Goal: Transaction & Acquisition: Purchase product/service

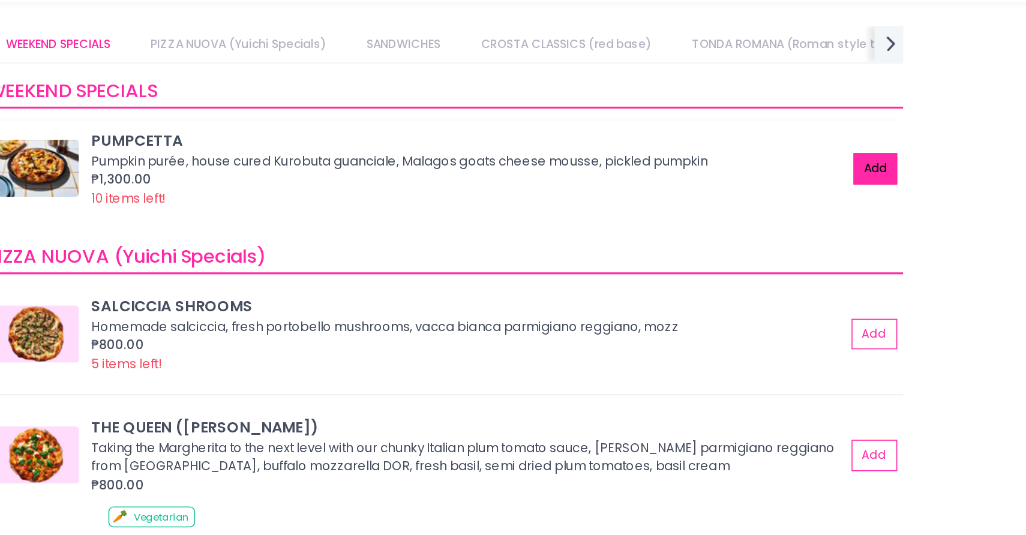
click at [873, 142] on button "Add" at bounding box center [882, 144] width 28 height 20
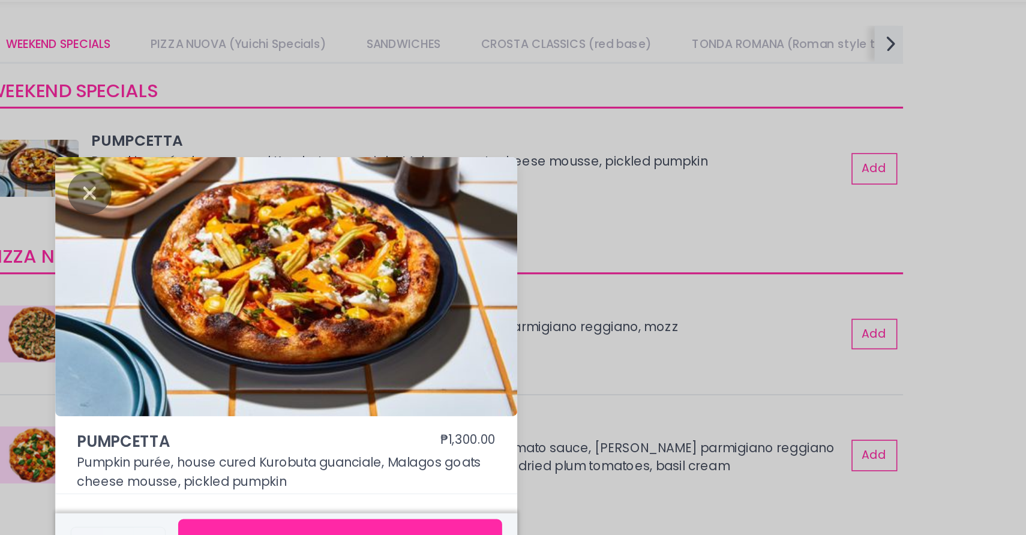
click at [521, 366] on button "Add to basket" at bounding box center [545, 379] width 204 height 29
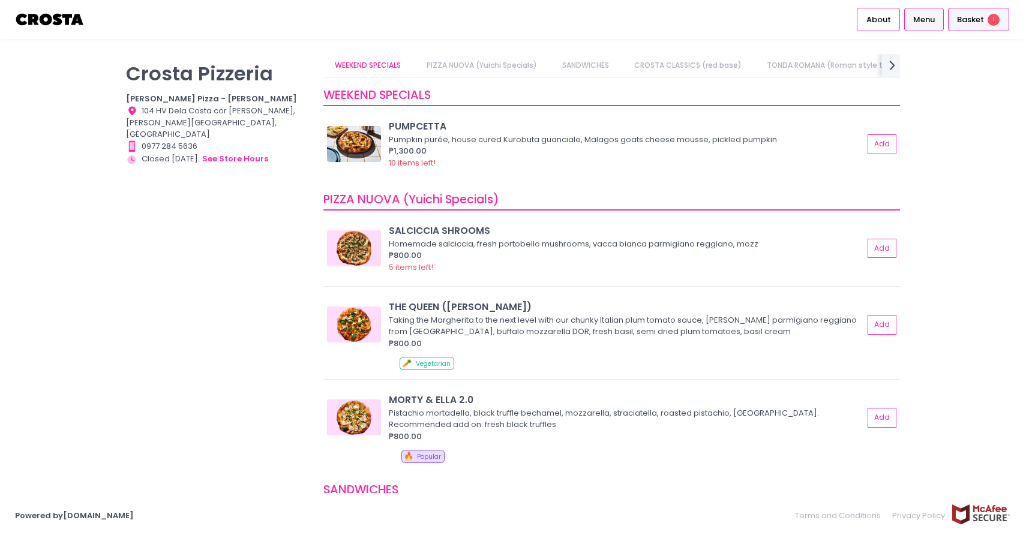
click at [983, 14] on span "Basket" at bounding box center [970, 20] width 27 height 12
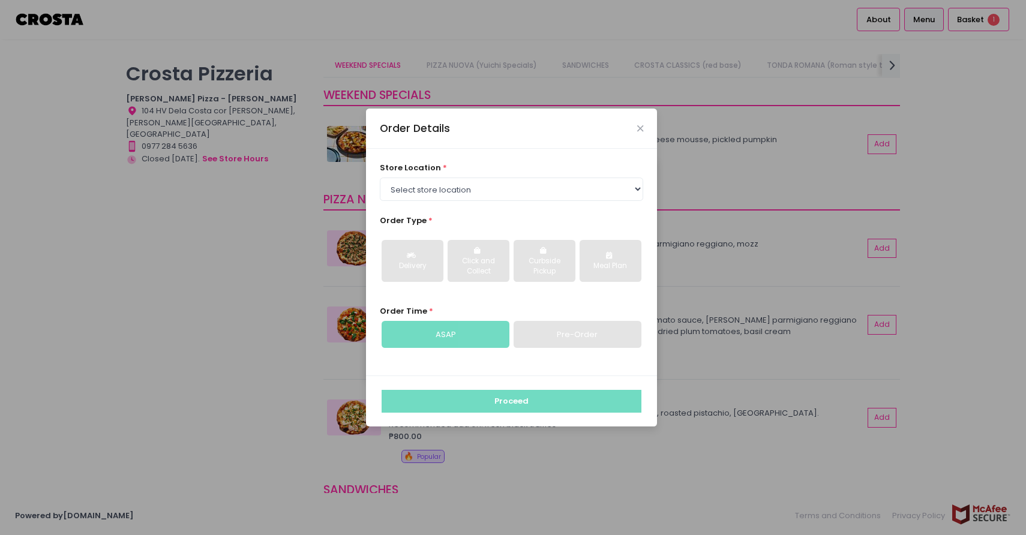
click at [648, 129] on div "Order Details" at bounding box center [511, 129] width 291 height 40
click at [644, 129] on div "Order Details" at bounding box center [511, 129] width 291 height 40
click at [643, 125] on div "Order Details" at bounding box center [511, 129] width 291 height 40
click at [641, 125] on icon "Close" at bounding box center [640, 128] width 6 height 9
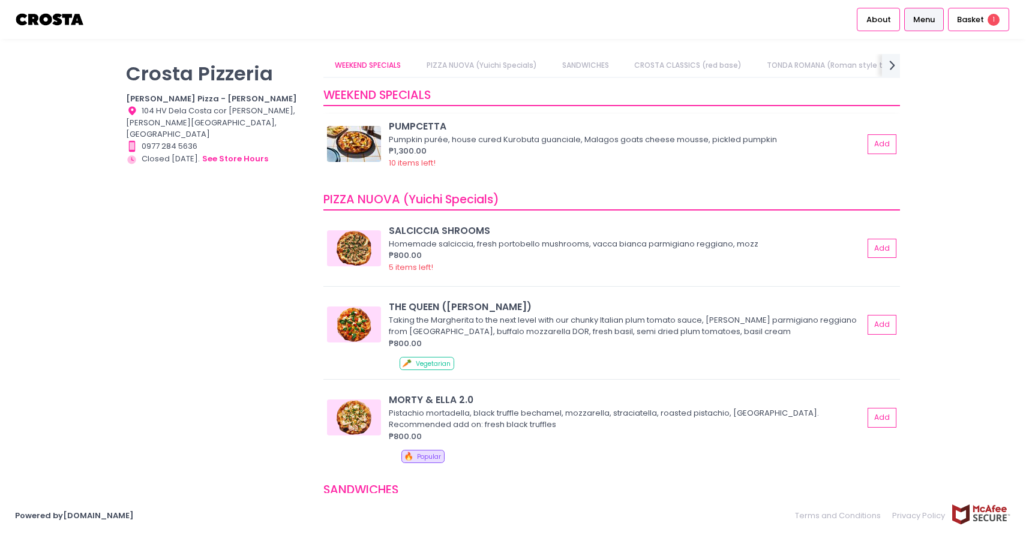
click at [431, 119] on div "PUMPCETTA Pumpkin purée, house cured Kurobuta guanciale, Malagos goats cheese m…" at bounding box center [611, 148] width 576 height 68
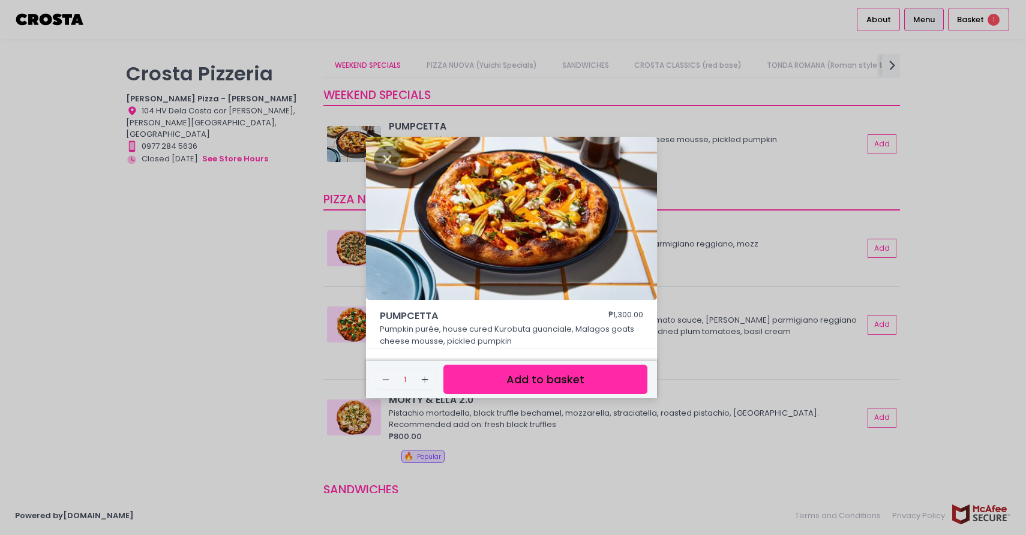
click at [287, 246] on div "PUMPCETTA ₱1,300.00 Pumpkin purée, house cured Kurobuta guanciale, Malagos goat…" at bounding box center [513, 267] width 1026 height 535
